Goal: Navigation & Orientation: Find specific page/section

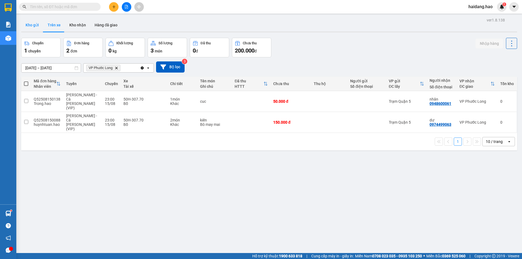
click at [33, 24] on button "Kho gửi" at bounding box center [32, 24] width 22 height 13
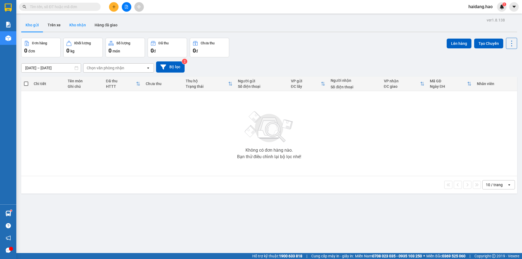
click at [75, 21] on button "Kho nhận" at bounding box center [77, 24] width 25 height 13
click at [102, 21] on button "Hàng đã giao" at bounding box center [106, 24] width 32 height 13
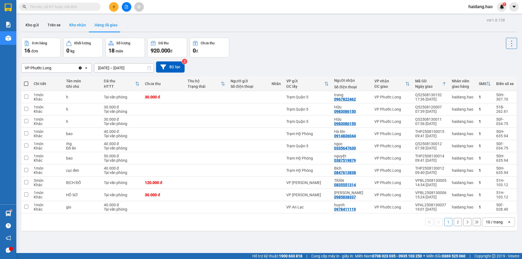
drag, startPoint x: 68, startPoint y: 24, endPoint x: 64, endPoint y: 24, distance: 3.8
click at [68, 24] on button "Kho nhận" at bounding box center [77, 24] width 25 height 13
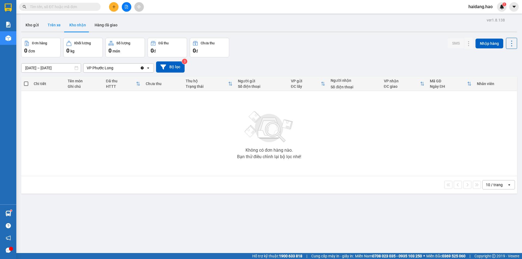
click at [58, 27] on button "Trên xe" at bounding box center [54, 24] width 22 height 13
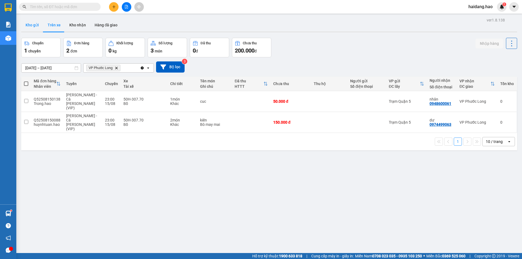
click at [28, 26] on button "Kho gửi" at bounding box center [32, 24] width 22 height 13
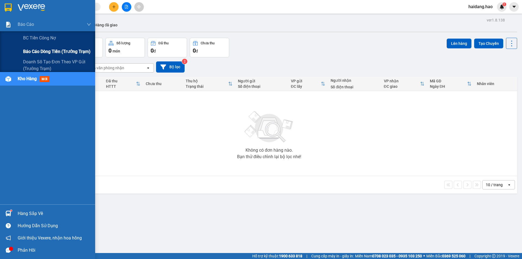
click at [54, 54] on span "Báo cáo dòng tiền (trưởng trạm)" at bounding box center [56, 51] width 67 height 7
